Goal: Task Accomplishment & Management: Manage account settings

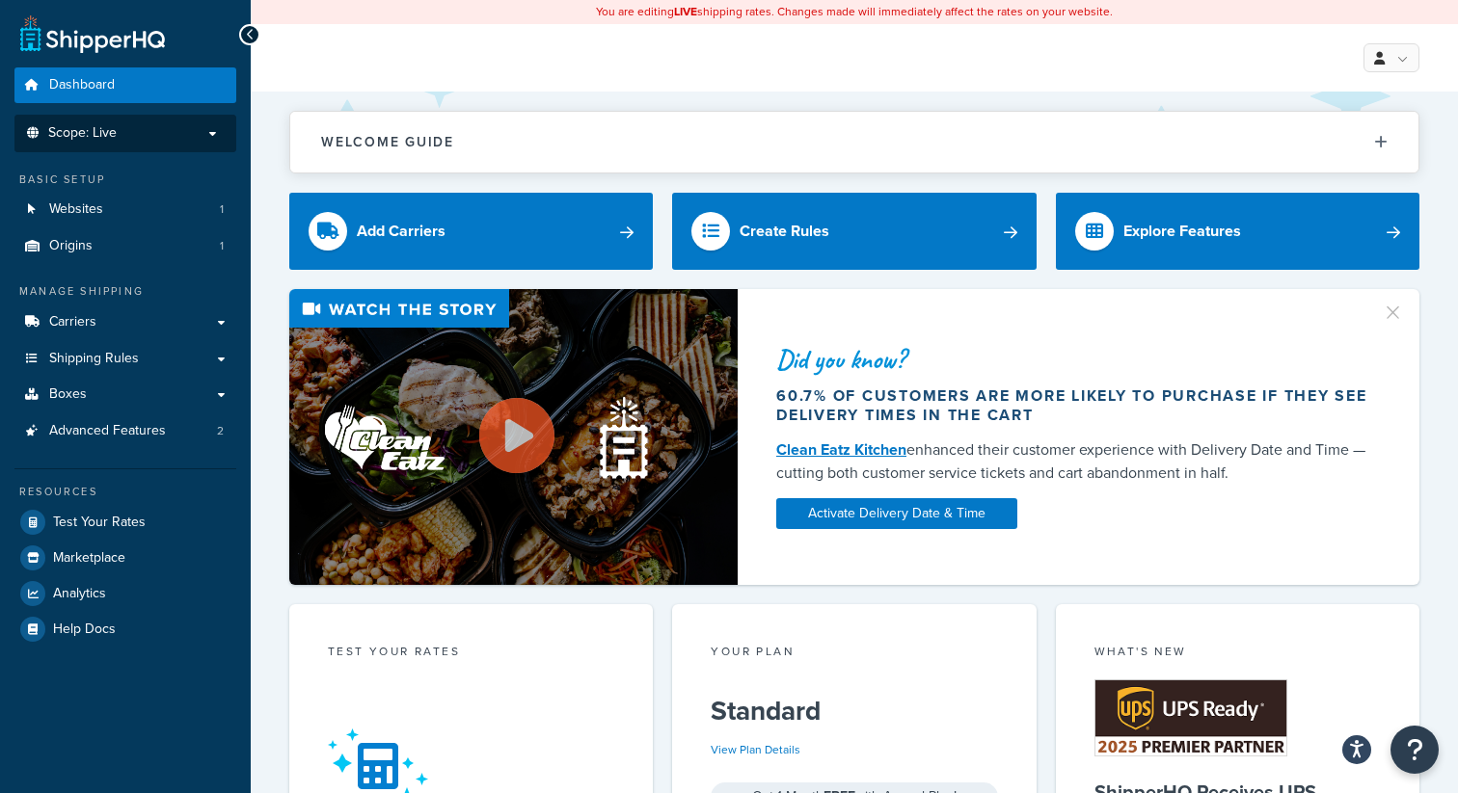
click at [195, 128] on p "Scope: Live" at bounding box center [125, 133] width 204 height 16
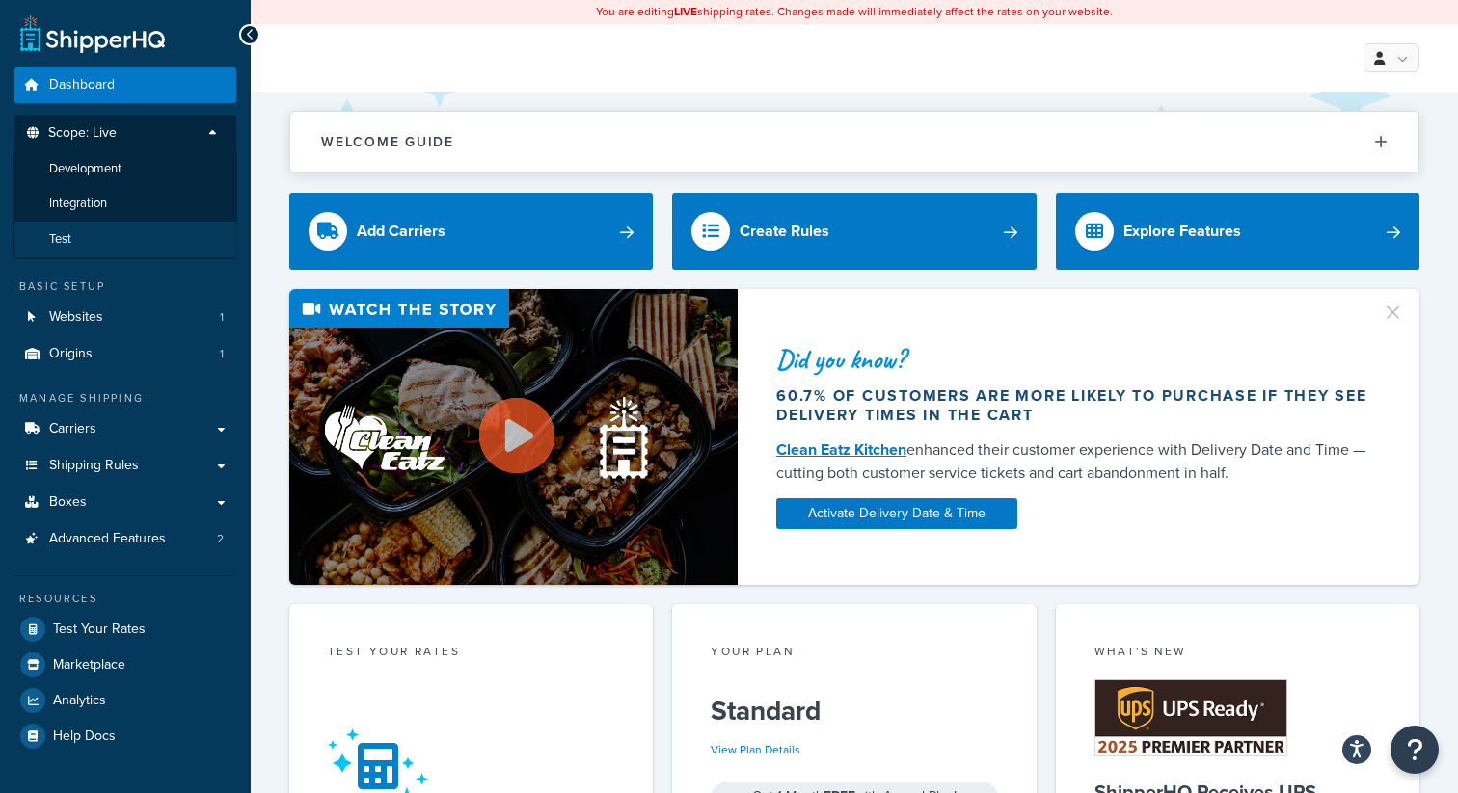
click at [147, 232] on li "Test" at bounding box center [125, 240] width 224 height 36
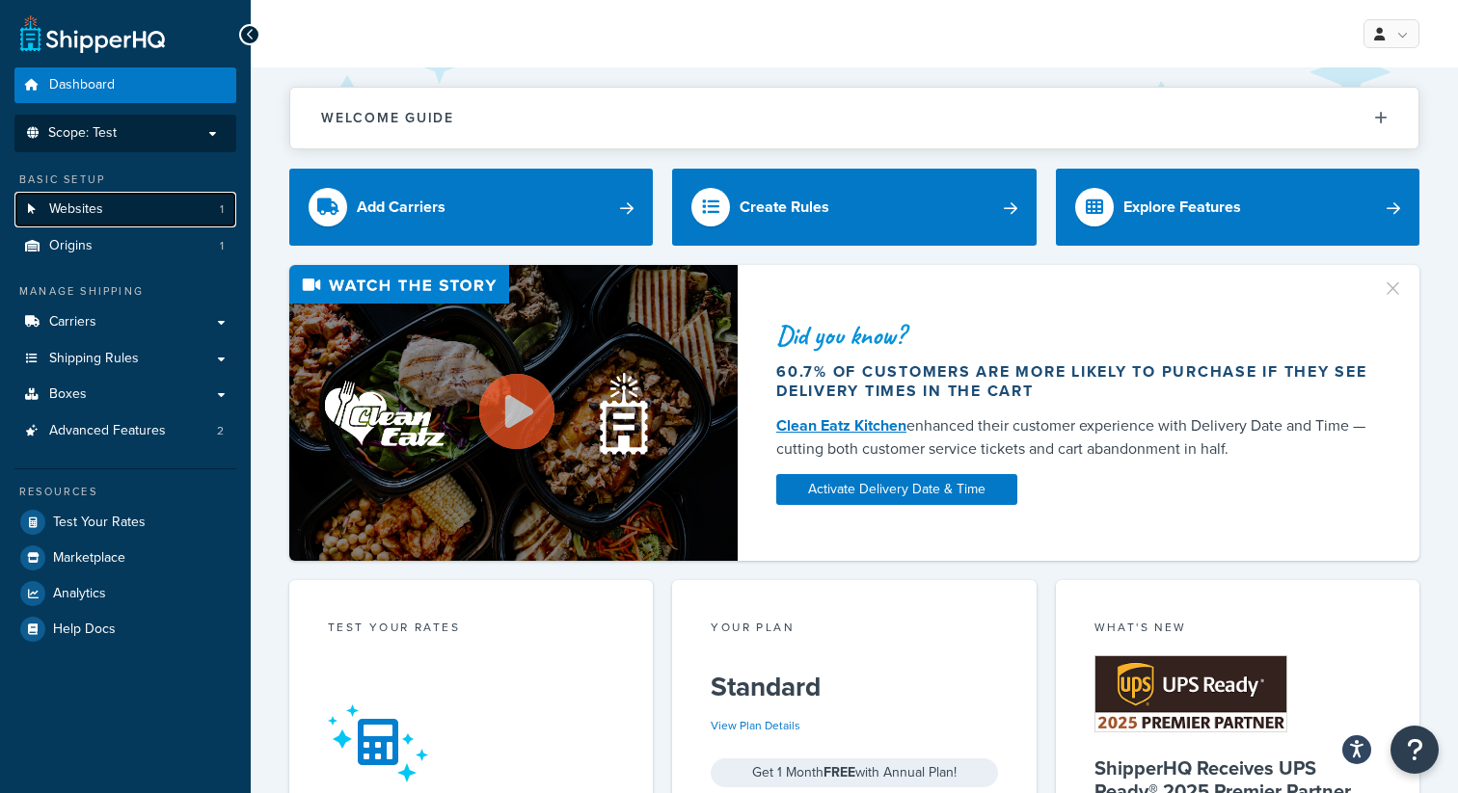
click at [159, 213] on link "Websites 1" at bounding box center [125, 210] width 222 height 36
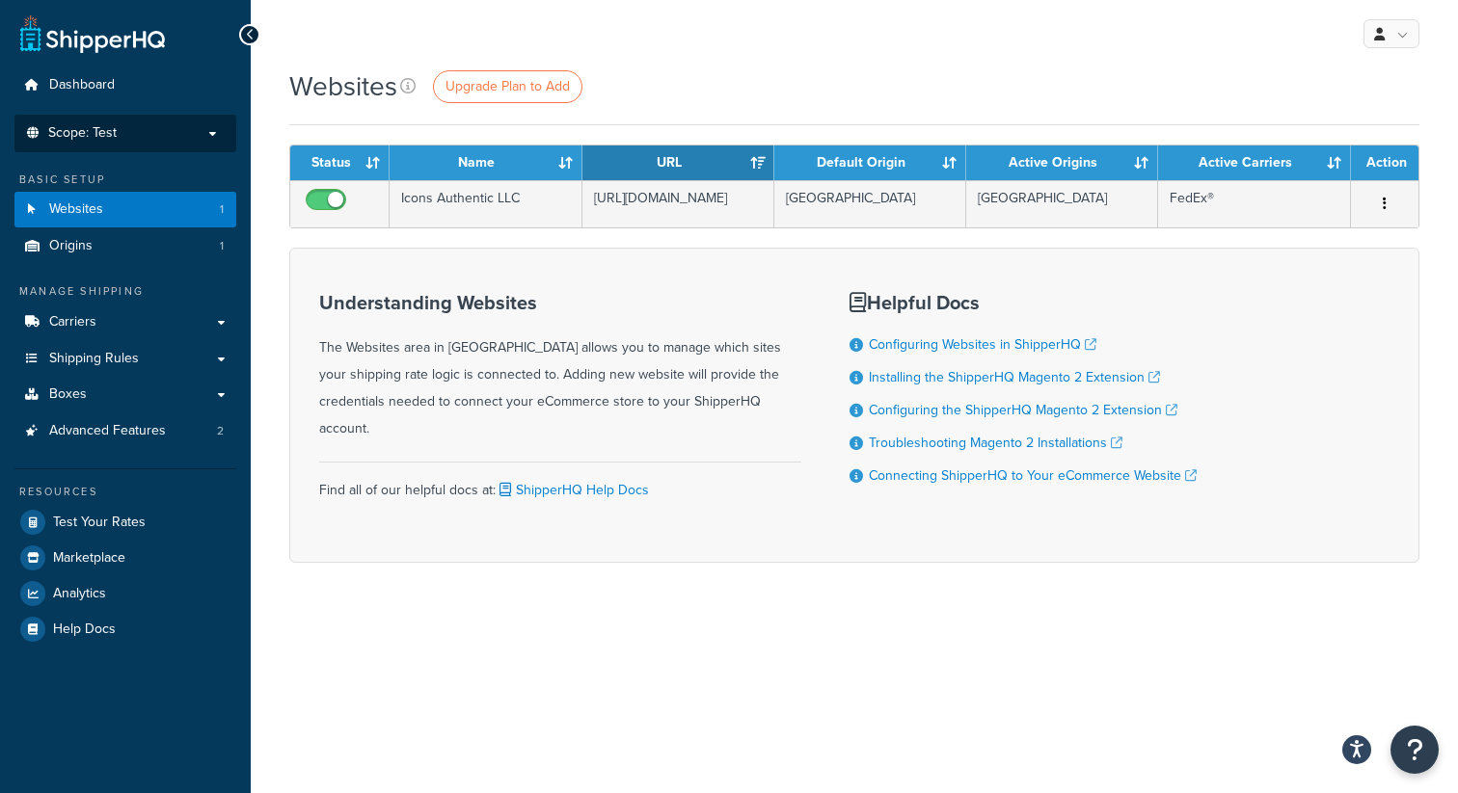
click at [137, 138] on p "Scope: Test" at bounding box center [125, 133] width 204 height 16
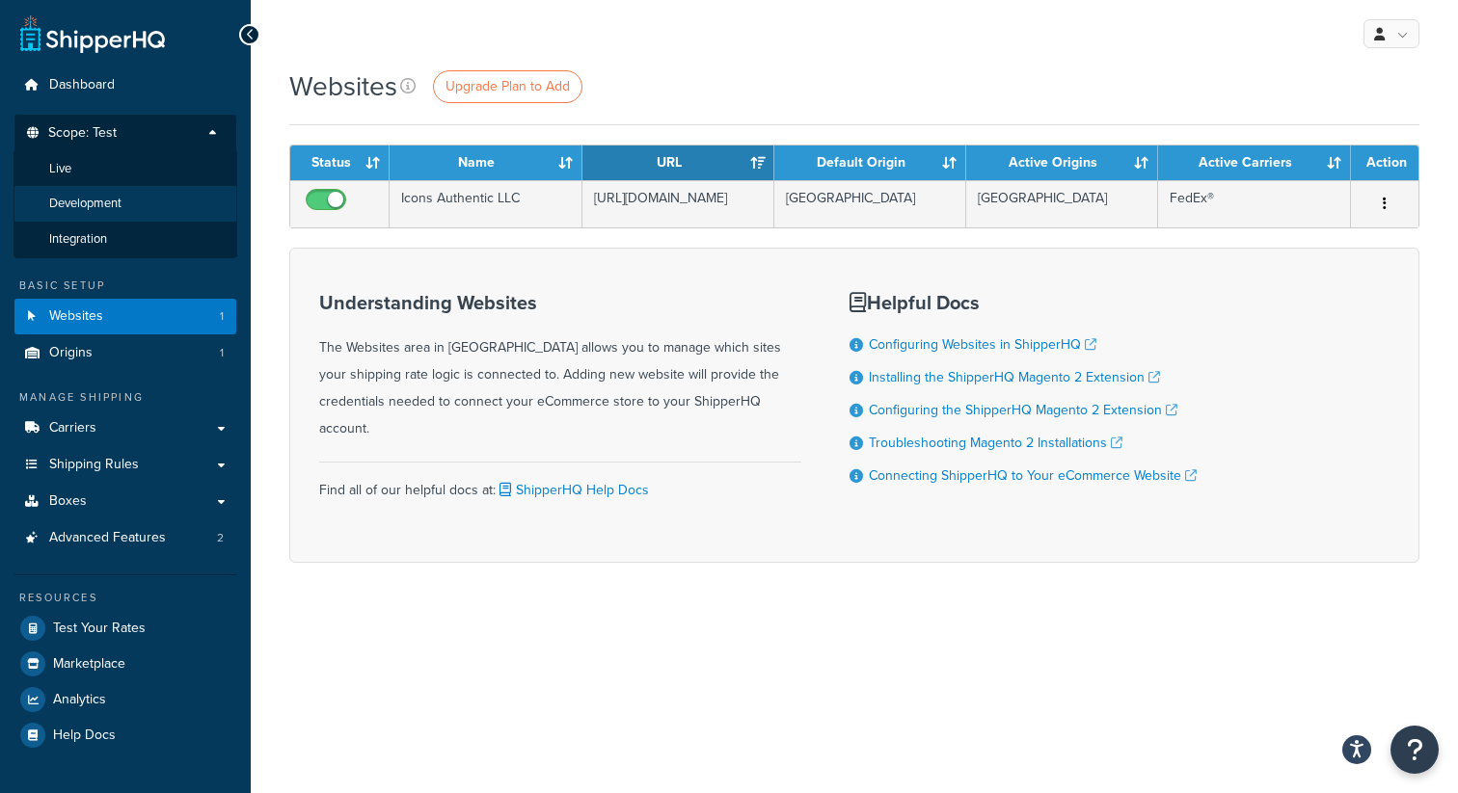
click at [136, 199] on li "Development" at bounding box center [125, 204] width 224 height 36
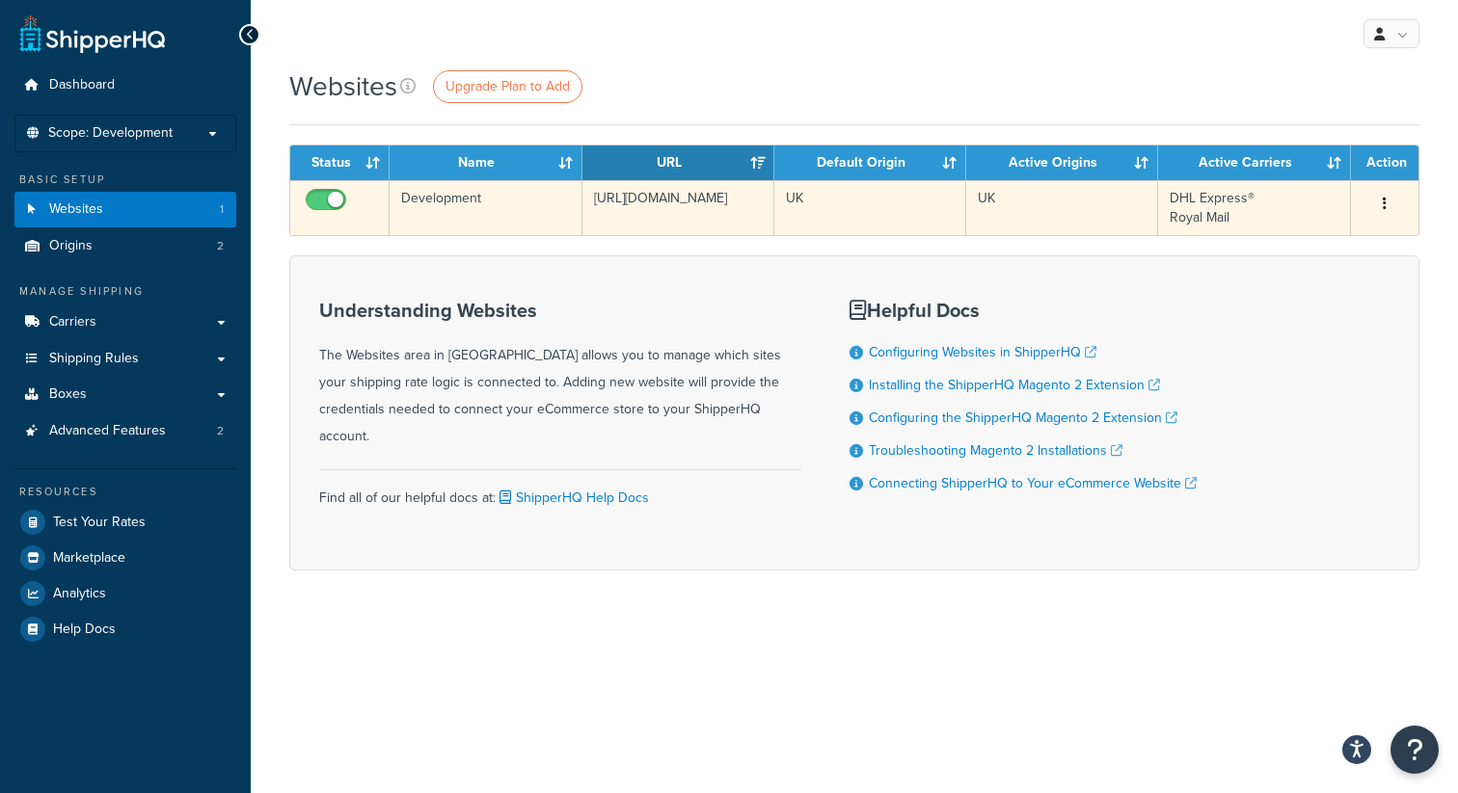
click at [1380, 207] on button "button" at bounding box center [1384, 204] width 27 height 31
click at [1336, 240] on link "Edit" at bounding box center [1306, 243] width 152 height 40
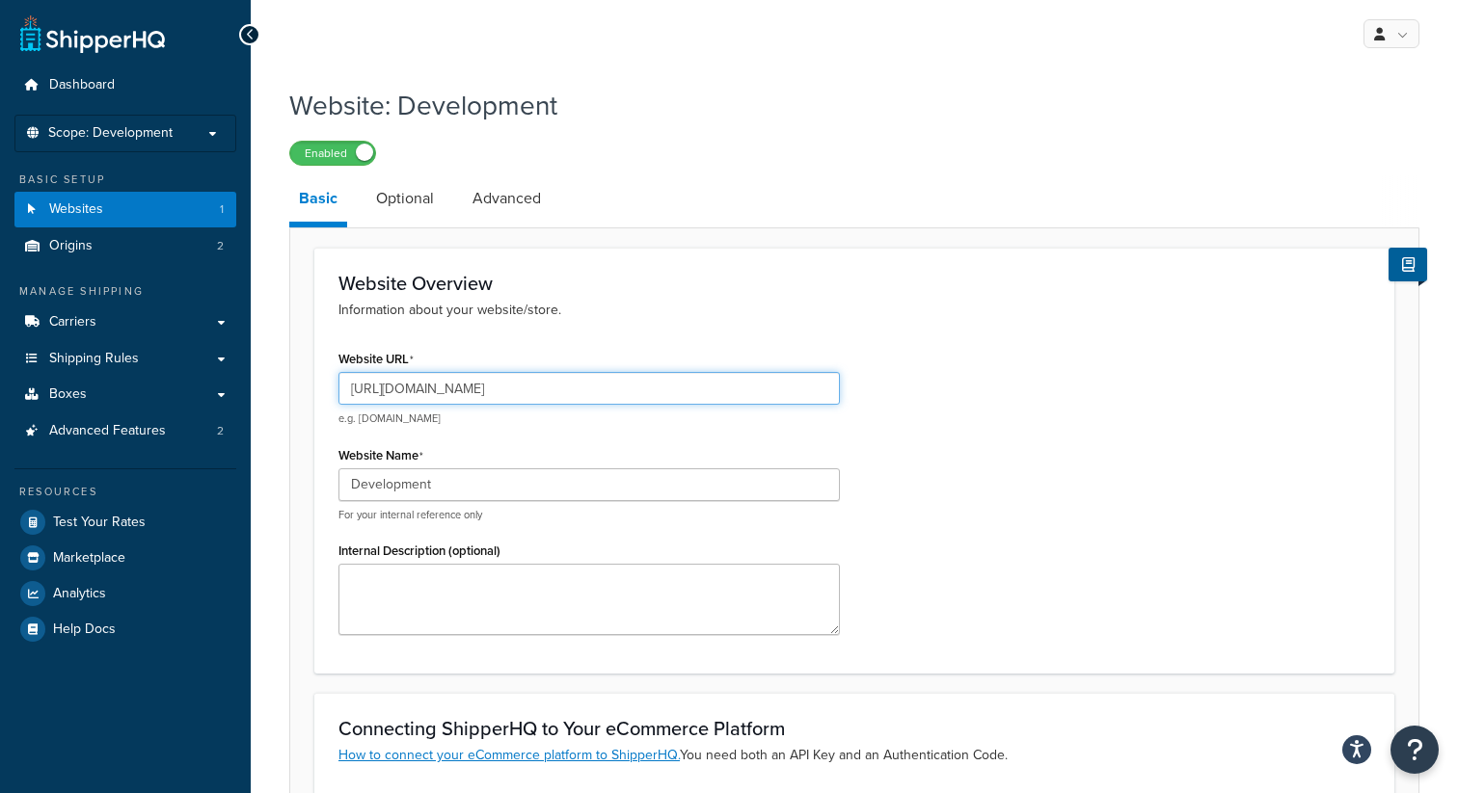
drag, startPoint x: 393, startPoint y: 391, endPoint x: 707, endPoint y: 399, distance: 313.4
click at [707, 399] on input "https://a1memorabilia.mldemo.co.uk/" at bounding box center [588, 388] width 501 height 33
type input "[URL][DOMAIN_NAME]"
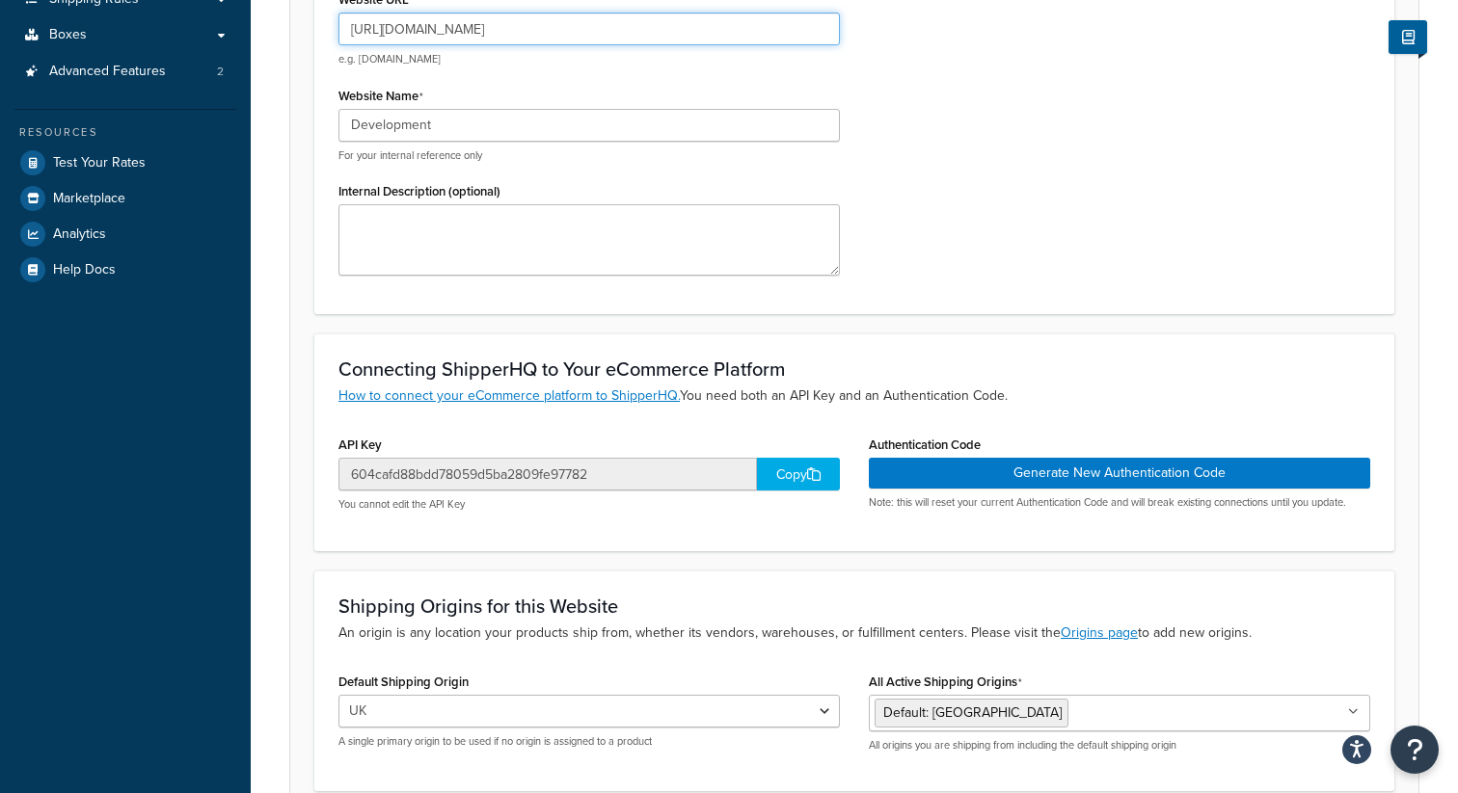
scroll to position [377, 0]
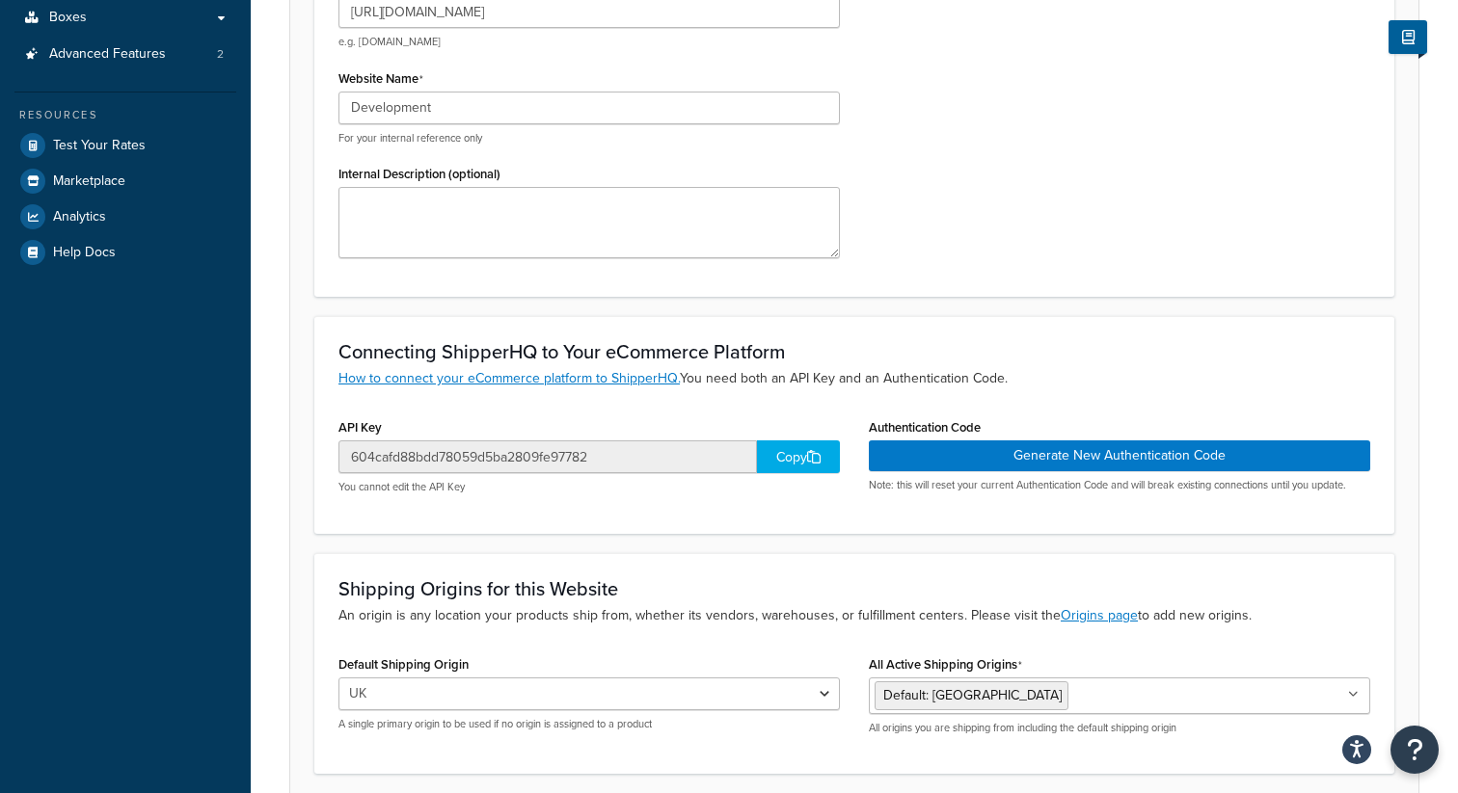
click at [794, 463] on div "Copy" at bounding box center [798, 457] width 83 height 33
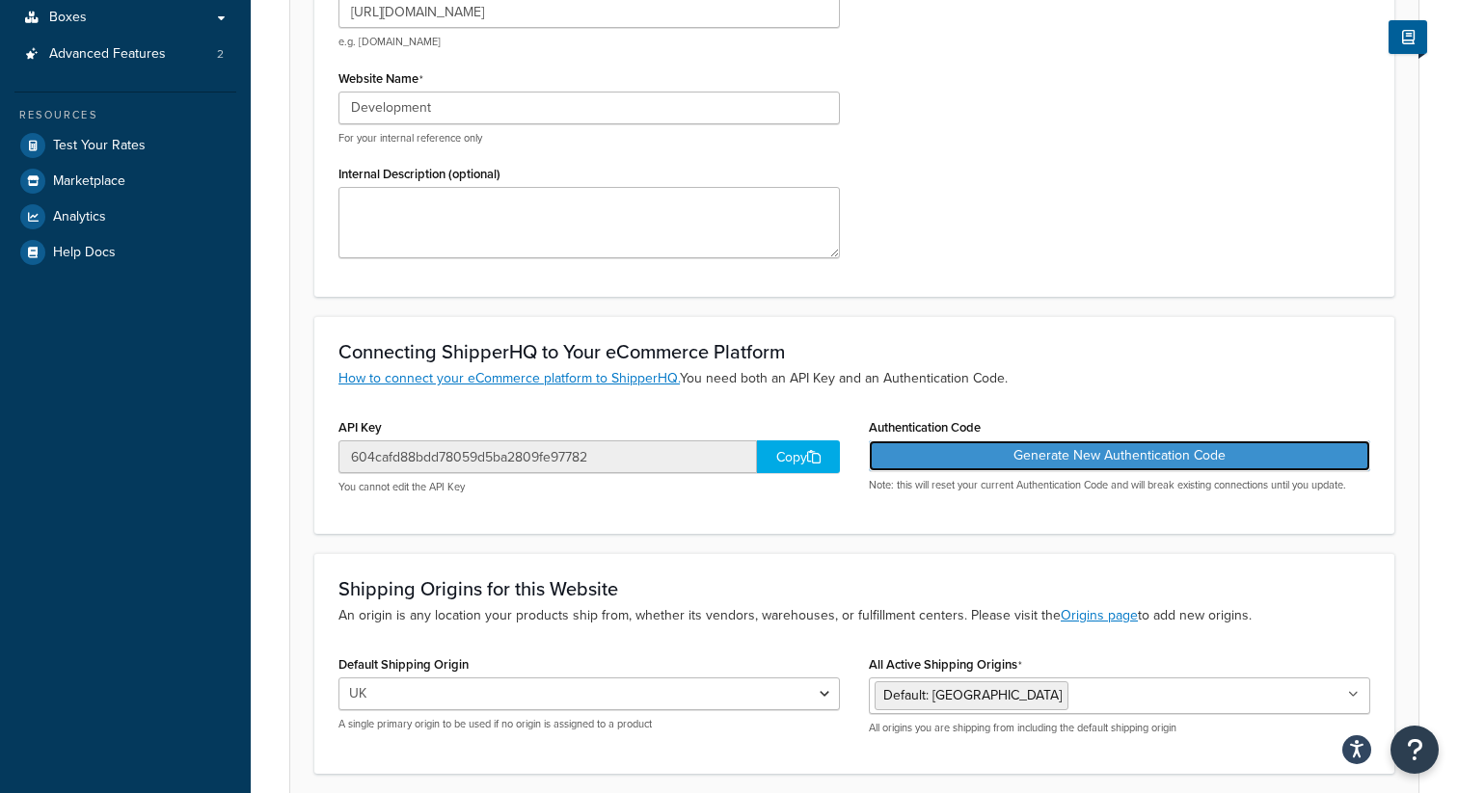
click at [990, 451] on button "Generate New Authentication Code" at bounding box center [1119, 456] width 501 height 31
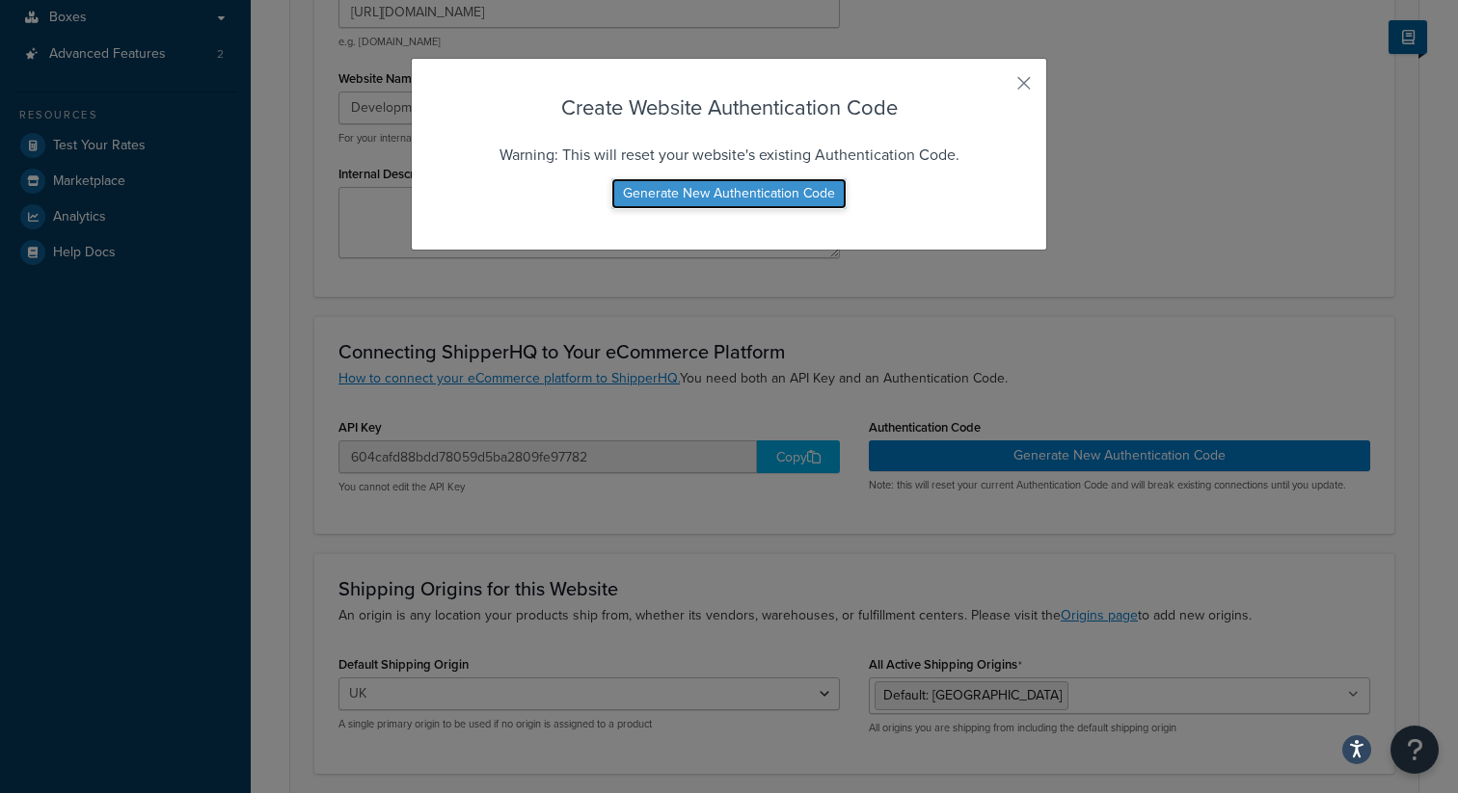
click at [778, 199] on button "Generate New Authentication Code" at bounding box center [728, 193] width 235 height 31
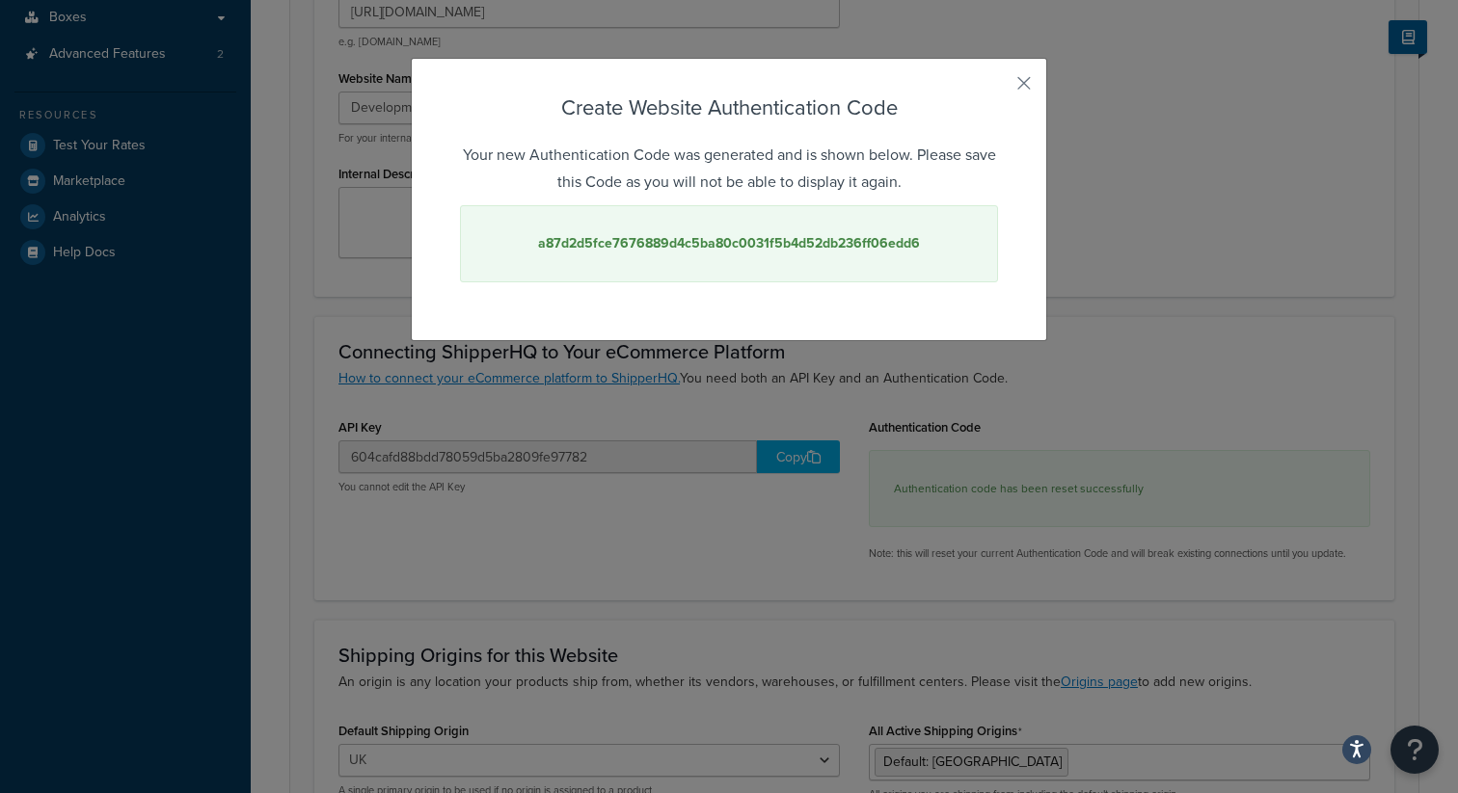
click at [795, 248] on strong "a87d2d5fce7676889d4c5ba80c0031f5b4d52db236ff06edd6" at bounding box center [729, 243] width 382 height 20
copy strong "a87d2d5fce7676889d4c5ba80c0031f5b4d52db236ff06edd6"
click at [998, 88] on button "button" at bounding box center [995, 90] width 5 height 5
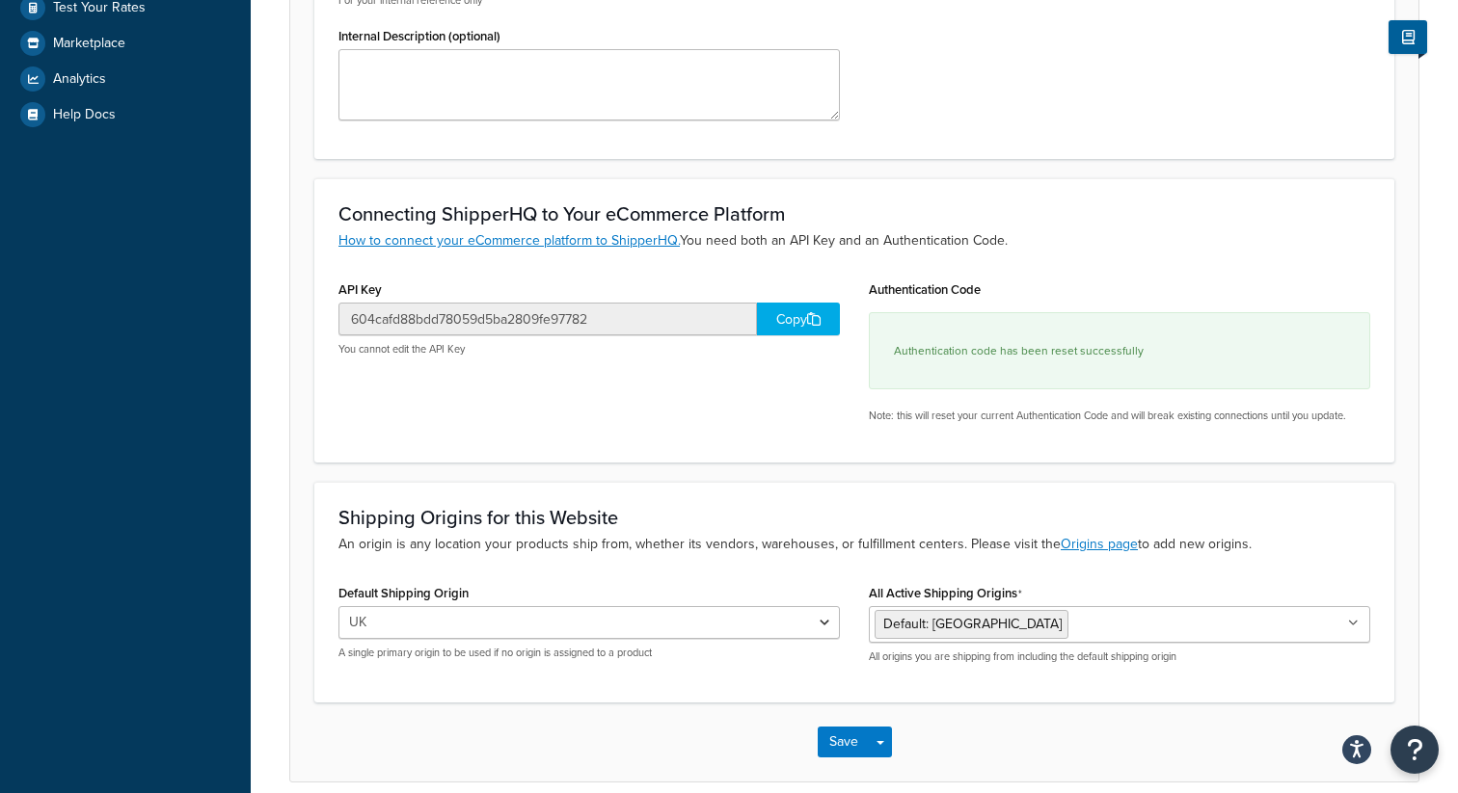
scroll to position [602, 0]
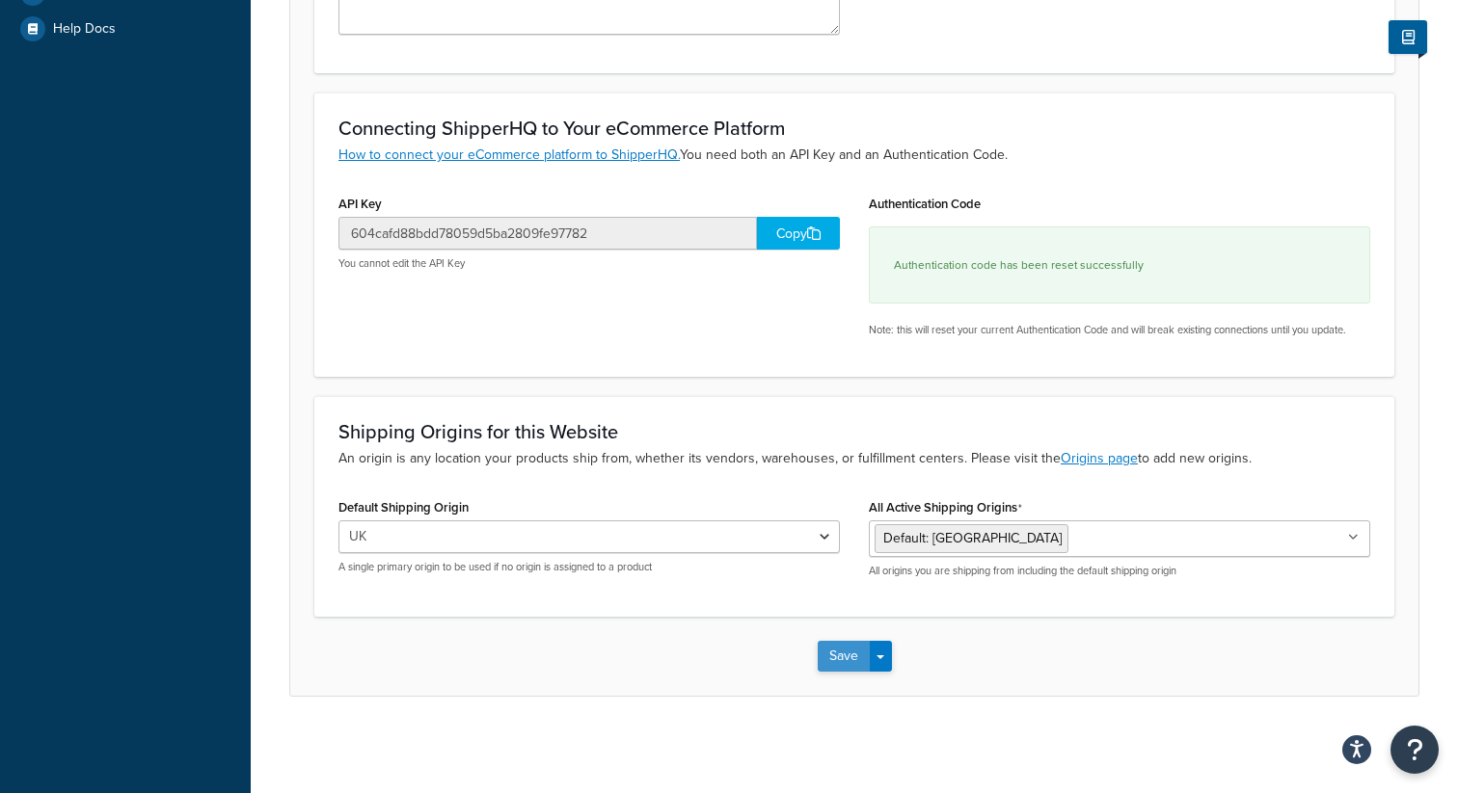
click at [843, 647] on button "Save" at bounding box center [843, 656] width 52 height 31
